Goal: Task Accomplishment & Management: Use online tool/utility

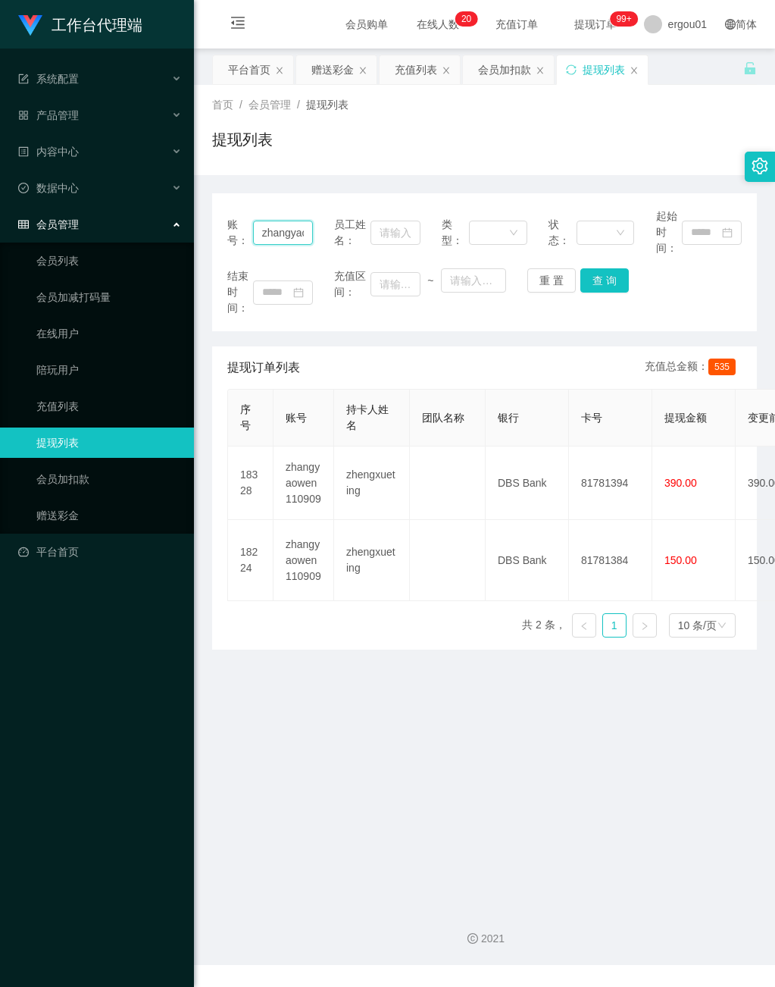
scroll to position [0, 59]
drag, startPoint x: 259, startPoint y: 233, endPoint x: 626, endPoint y: 233, distance: 366.9
click at [626, 233] on div "账号： zhangyaowen110909 员工姓名： 类型： 状态： 起始时间：" at bounding box center [484, 232] width 515 height 48
click at [280, 228] on input "text" at bounding box center [283, 233] width 61 height 24
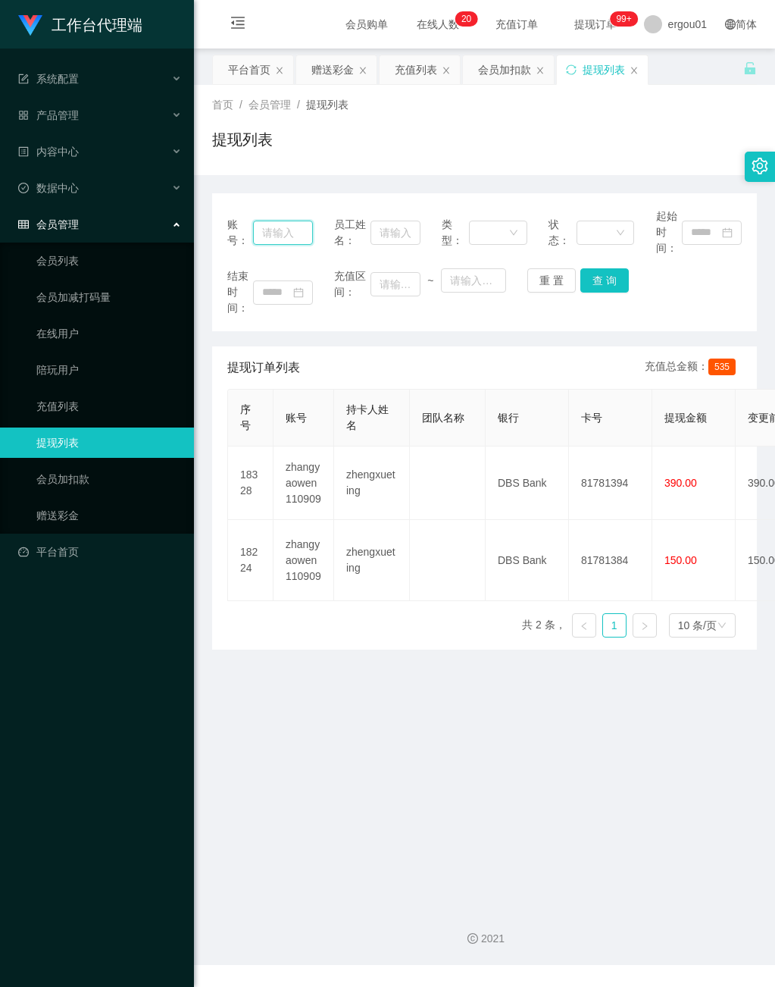
paste input "zhangyaowen110909"
type input "zhangyaowen110909"
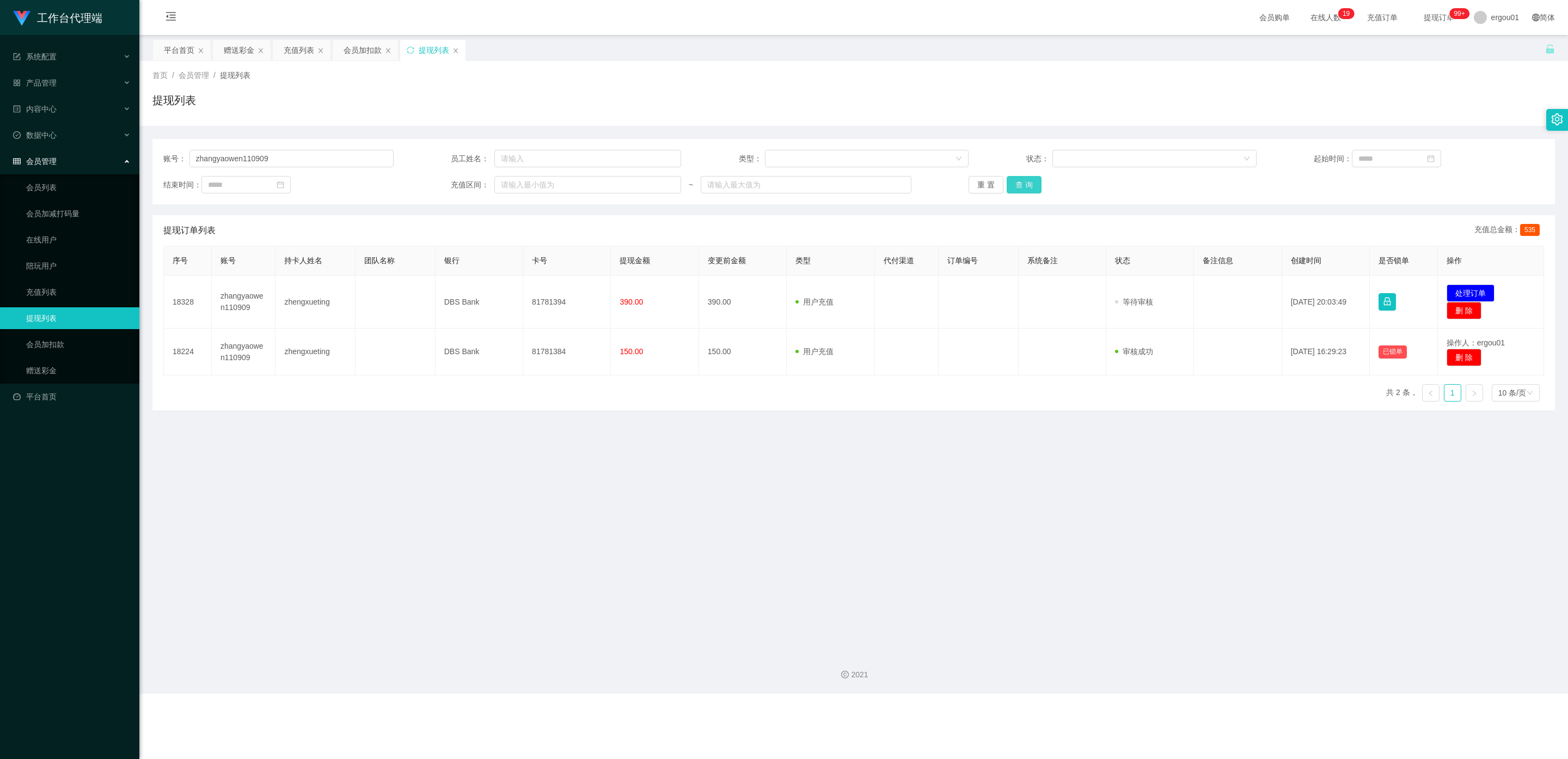
click at [557, 188] on button "查 询" at bounding box center [1024, 185] width 35 height 17
click at [44, 362] on link "赠送彩金" at bounding box center [78, 370] width 105 height 22
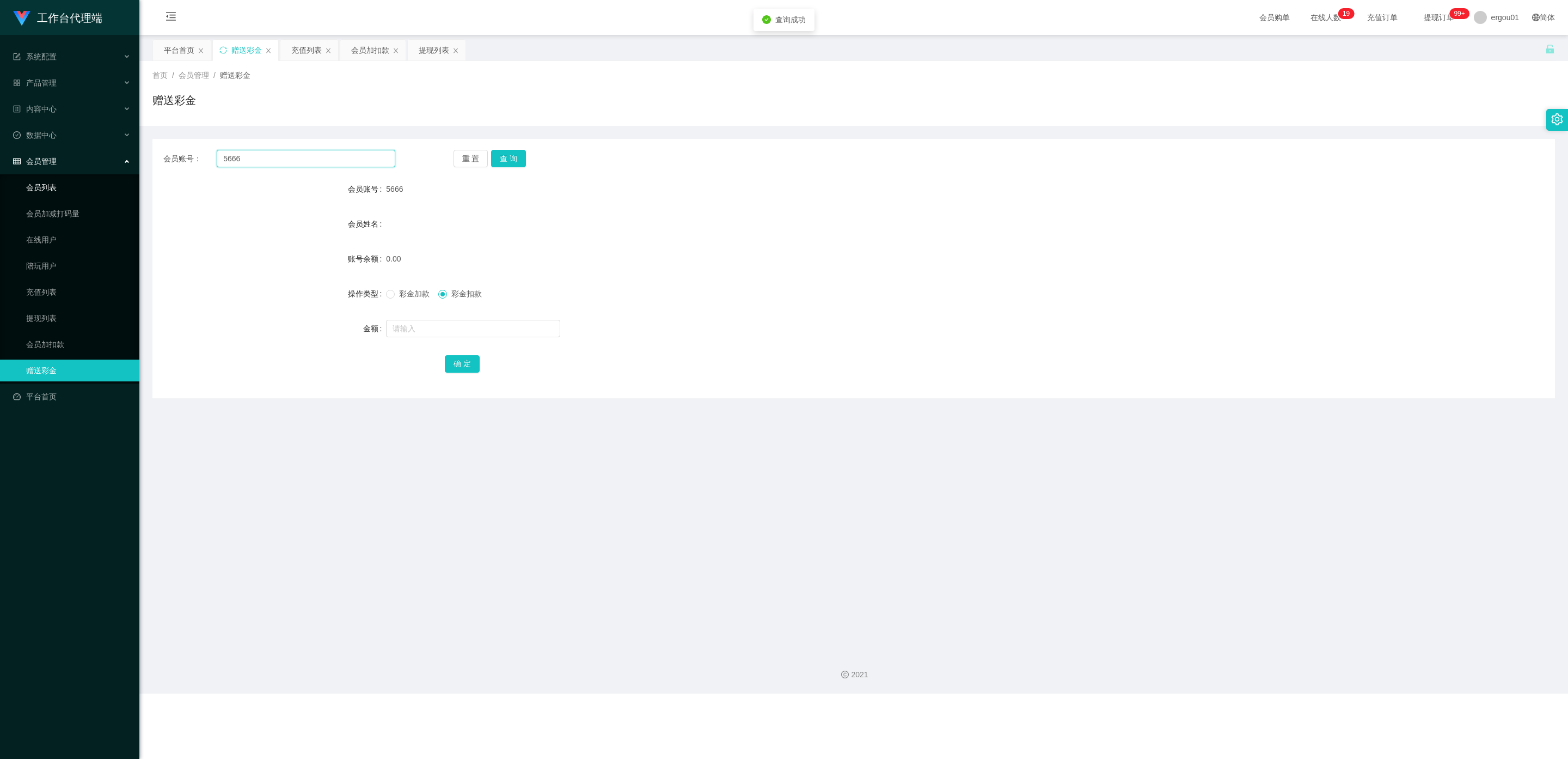
drag, startPoint x: 269, startPoint y: 162, endPoint x: 0, endPoint y: 172, distance: 269.2
click at [0, 172] on section "工作台代理端 系统配置 产品管理 内容中心 数据中心 会员管理 会员列表 会员加减打码量 在线用户 陪玩用户 充值列表 提现列表 会员加扣款 赠送彩金 平台首…" at bounding box center [784, 346] width 1568 height 694
paste input "zhangyaowen110909"
type input "zhangyaowen110909"
drag, startPoint x: 516, startPoint y: 155, endPoint x: 514, endPoint y: 169, distance: 14.1
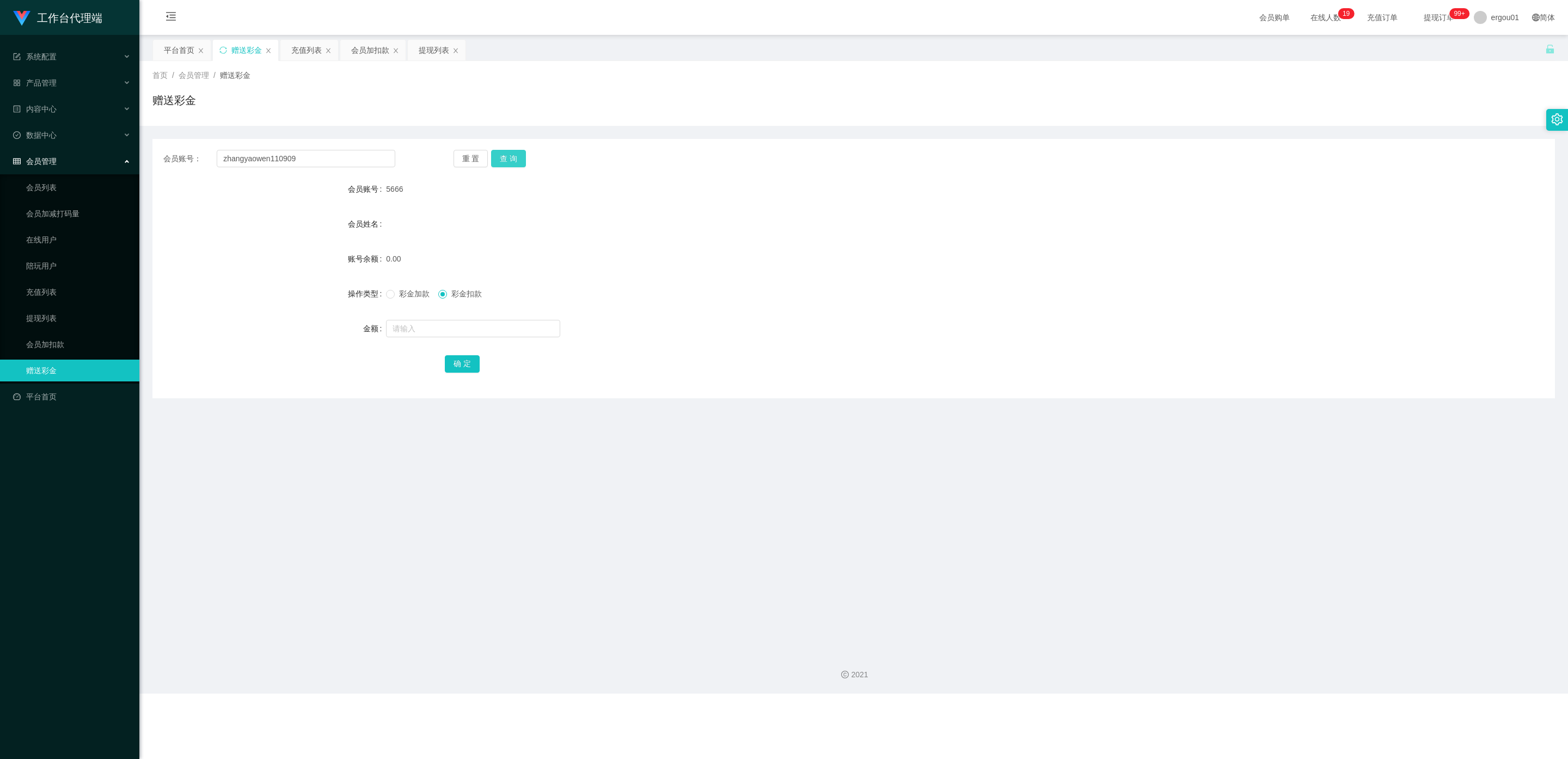
click at [516, 155] on button "查 询" at bounding box center [509, 158] width 35 height 17
click at [449, 327] on input "text" at bounding box center [473, 328] width 175 height 17
type input "500"
drag, startPoint x: 394, startPoint y: 295, endPoint x: 451, endPoint y: 277, distance: 59.8
click at [395, 295] on span "彩金加款" at bounding box center [414, 294] width 40 height 9
